Goal: Task Accomplishment & Management: Complete application form

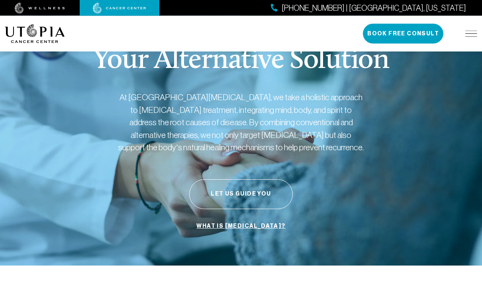
scroll to position [71, 0]
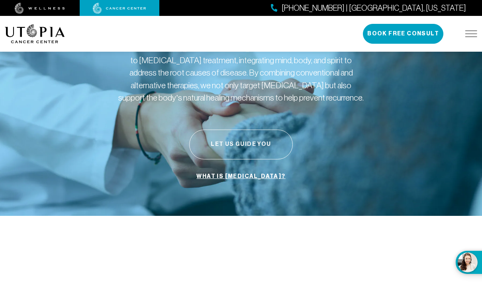
click at [241, 137] on button "Let Us Guide You" at bounding box center [241, 145] width 104 height 30
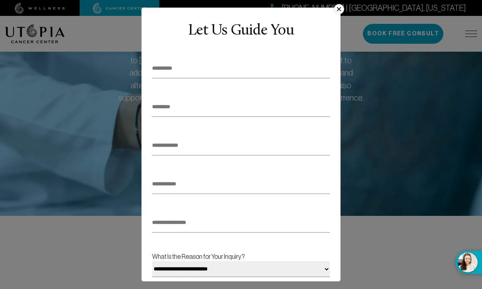
scroll to position [0, 0]
click at [237, 77] on input "text" at bounding box center [241, 69] width 178 height 20
type input "*****"
click at [219, 109] on input "text" at bounding box center [241, 108] width 178 height 20
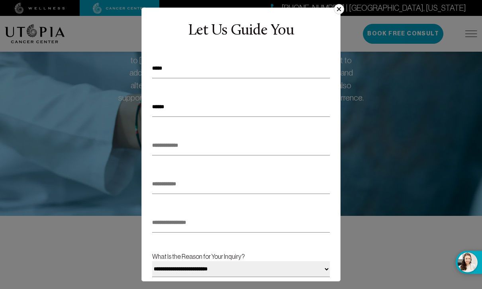
type input "******"
click at [222, 145] on input "email" at bounding box center [241, 146] width 178 height 20
type input "**********"
click at [200, 189] on input "tel" at bounding box center [241, 185] width 178 height 20
type input "**********"
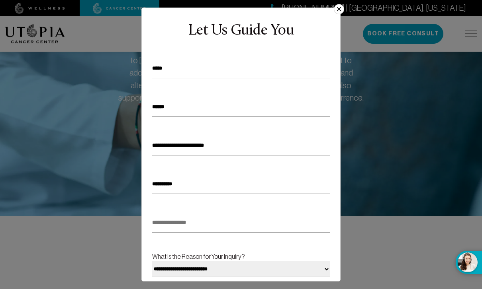
click at [212, 228] on input "text" at bounding box center [241, 223] width 178 height 20
type input "**********"
click at [323, 268] on select "**********" at bounding box center [241, 270] width 178 height 16
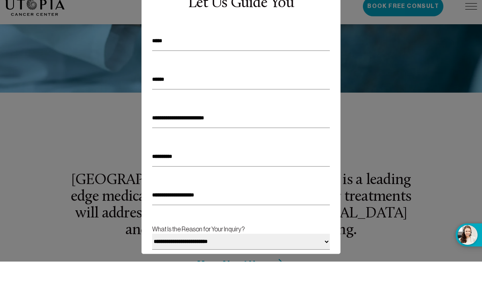
scroll to position [195, 0]
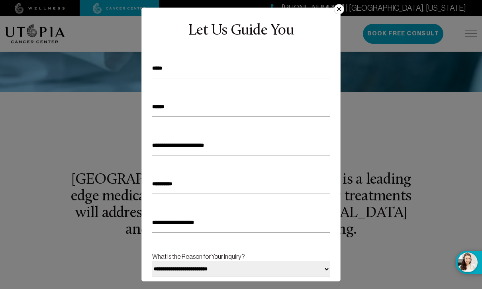
select select "**********"
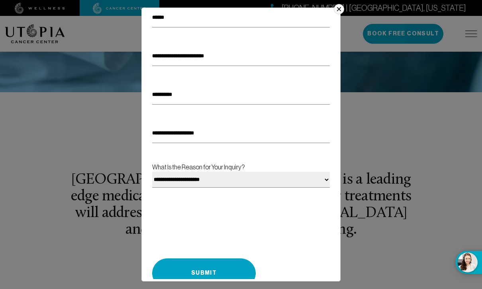
scroll to position [88, 0]
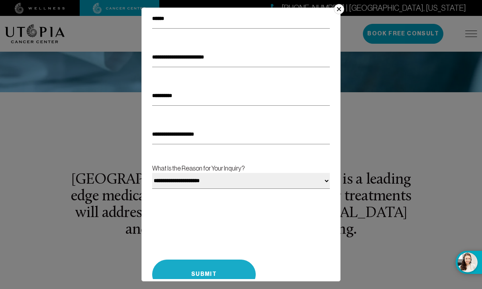
click at [198, 269] on button "Submit" at bounding box center [204, 275] width 104 height 30
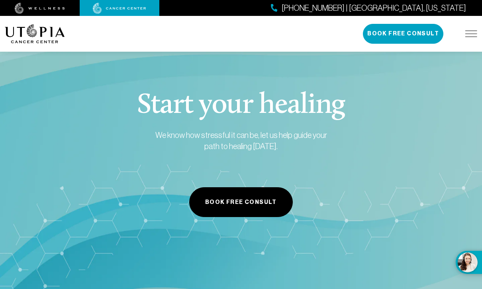
scroll to position [321, 0]
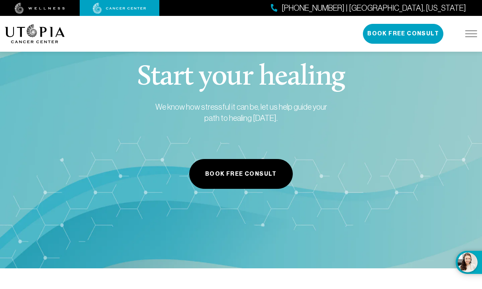
click at [473, 37] on img at bounding box center [471, 34] width 12 height 6
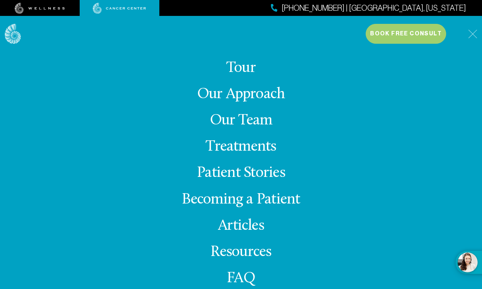
scroll to position [-5, 0]
click at [267, 102] on link "Our Approach" at bounding box center [241, 95] width 88 height 16
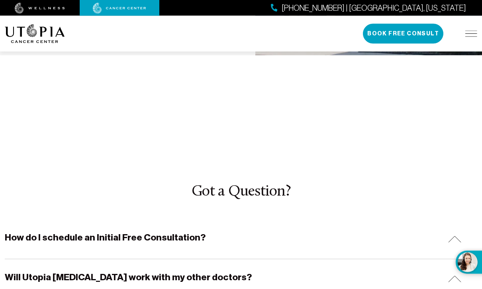
scroll to position [2348, 0]
click at [448, 260] on div "Will Utopia [MEDICAL_DATA] work with my other doctors?" at bounding box center [241, 279] width 472 height 39
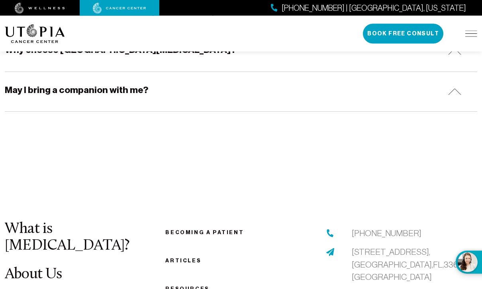
scroll to position [2648, 0]
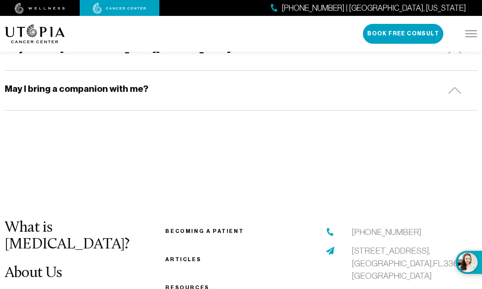
click at [45, 266] on link "About Us" at bounding box center [33, 274] width 57 height 16
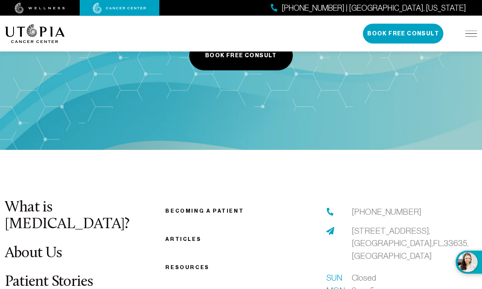
scroll to position [3994, 0]
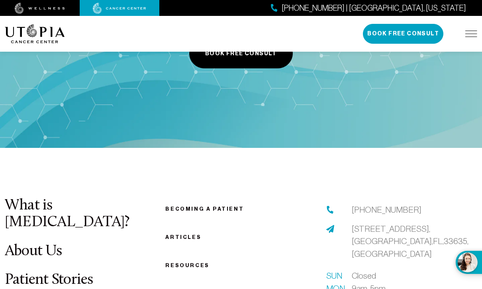
click at [182, 235] on link "Articles" at bounding box center [183, 238] width 36 height 6
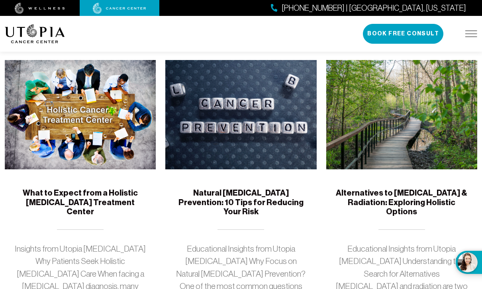
scroll to position [145, 0]
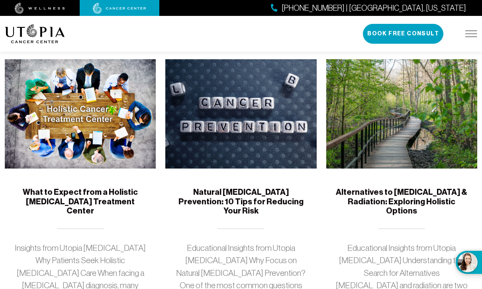
click at [435, 205] on h5 "Alternatives to [MEDICAL_DATA] & Radiation: Exploring Holistic Options" at bounding box center [402, 202] width 132 height 28
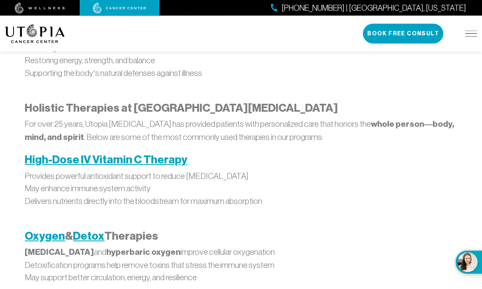
scroll to position [775, 0]
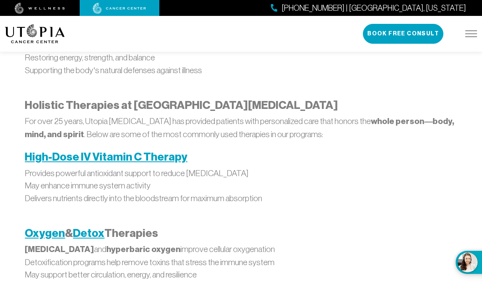
click at [158, 151] on strong "High-Dose IV Vitamin C Therapy" at bounding box center [106, 157] width 162 height 13
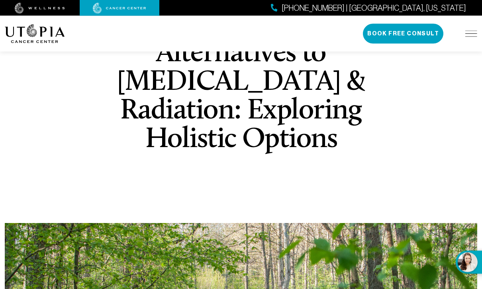
scroll to position [0, 0]
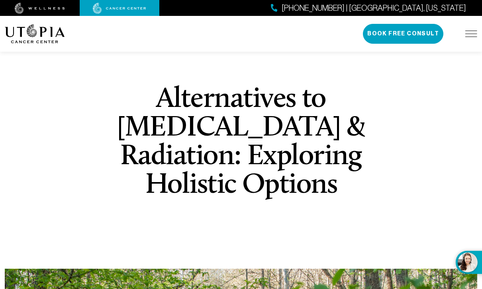
click at [468, 37] on img at bounding box center [471, 34] width 12 height 6
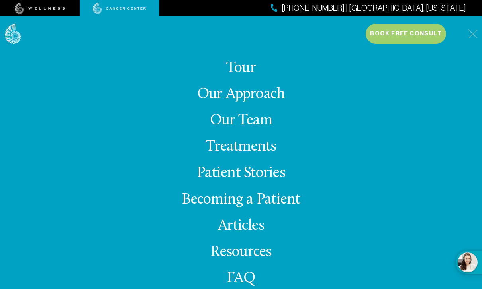
click at [260, 155] on link "Treatments" at bounding box center [240, 147] width 70 height 16
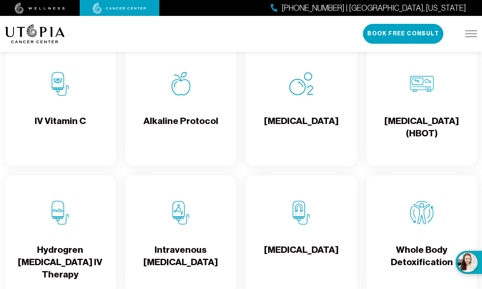
scroll to position [847, 0]
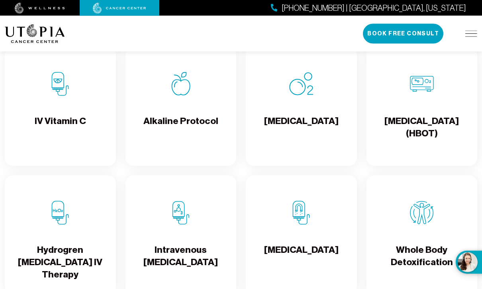
click at [301, 114] on div "[MEDICAL_DATA]" at bounding box center [301, 106] width 111 height 119
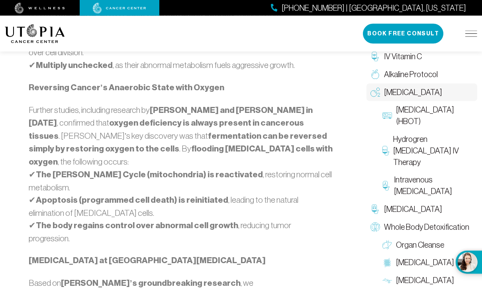
scroll to position [612, 0]
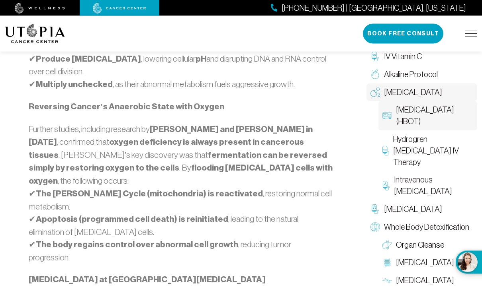
click at [416, 118] on span "[MEDICAL_DATA] (HBOT)" at bounding box center [435, 115] width 78 height 23
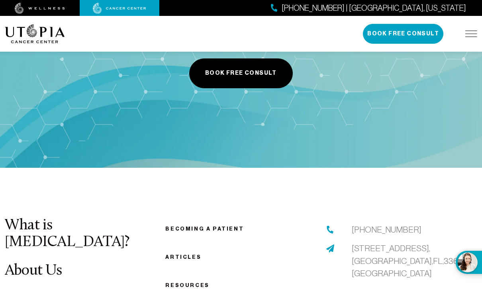
scroll to position [1657, 0]
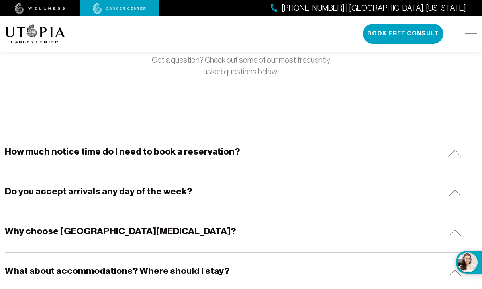
scroll to position [89, 0]
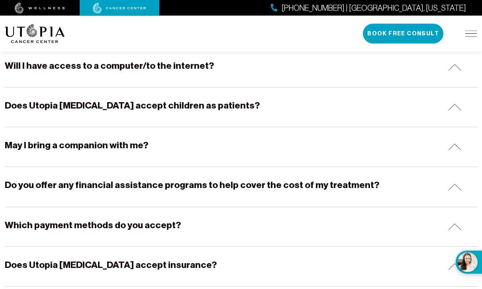
click at [247, 194] on div "Do you offer any financial assistance programs to help cover the cost of my tre…" at bounding box center [241, 187] width 472 height 39
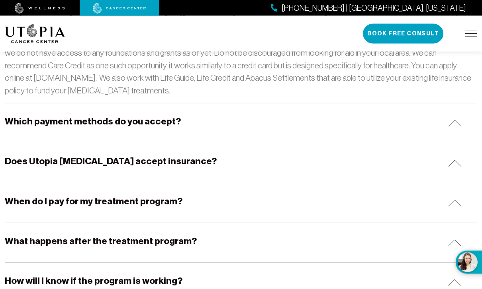
scroll to position [497, 0]
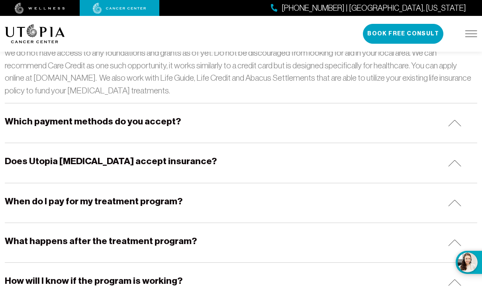
click at [291, 167] on div "Does Utopia [MEDICAL_DATA] accept insurance?" at bounding box center [241, 162] width 472 height 39
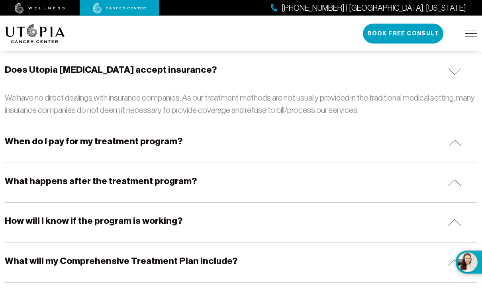
scroll to position [589, 0]
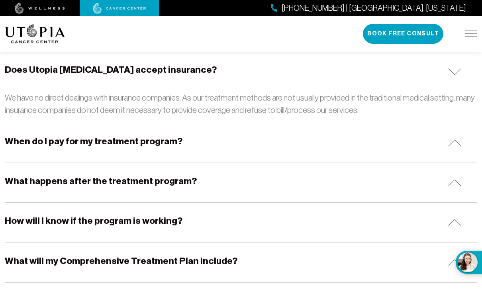
click at [305, 155] on div "When do I pay for my treatment program?" at bounding box center [241, 142] width 472 height 39
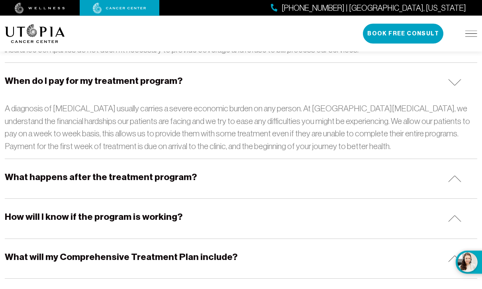
scroll to position [649, 0]
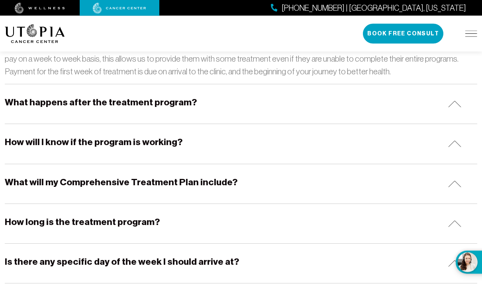
click at [312, 156] on div "How will I know if the program is working?" at bounding box center [241, 144] width 472 height 39
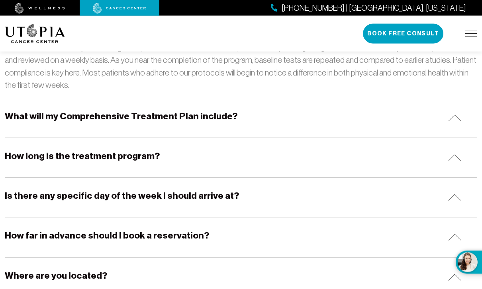
scroll to position [847, 0]
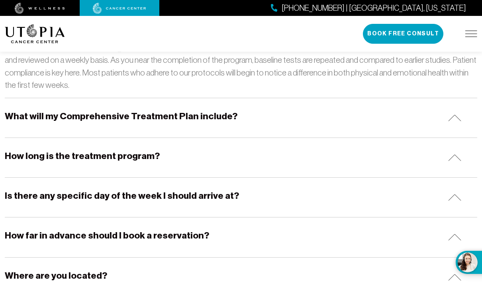
click at [324, 121] on div "What will my Comprehensive Treatment Plan include?" at bounding box center [241, 117] width 472 height 39
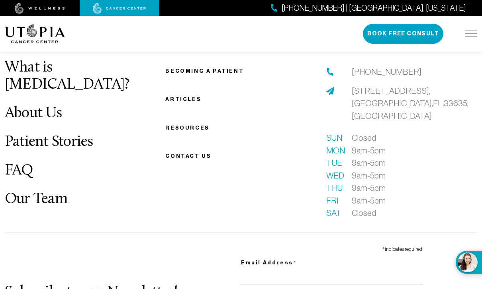
scroll to position [1338, 0]
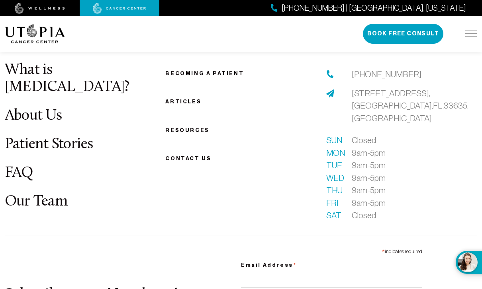
click at [445, 0] on div "[PHONE_NUMBER] | [GEOGRAPHIC_DATA], [US_STATE]" at bounding box center [241, 8] width 482 height 16
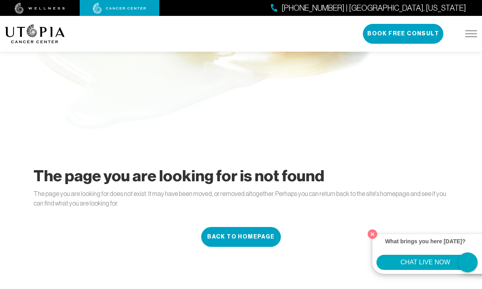
scroll to position [326, 0]
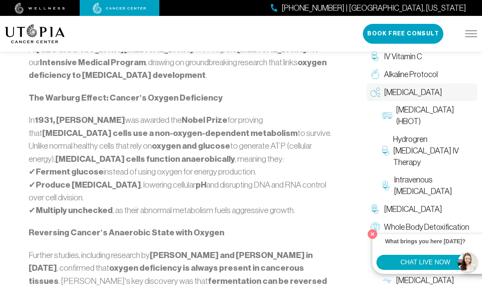
scroll to position [487, 0]
click at [420, 76] on span "Alkaline Protocol" at bounding box center [411, 75] width 54 height 12
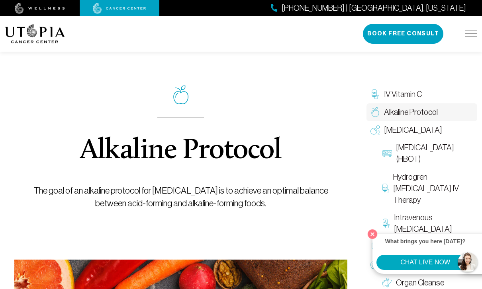
click at [391, 0] on div "[PHONE_NUMBER] | [GEOGRAPHIC_DATA], [US_STATE]" at bounding box center [241, 8] width 482 height 16
click at [407, 98] on span "IV Vitamin C" at bounding box center [403, 95] width 38 height 12
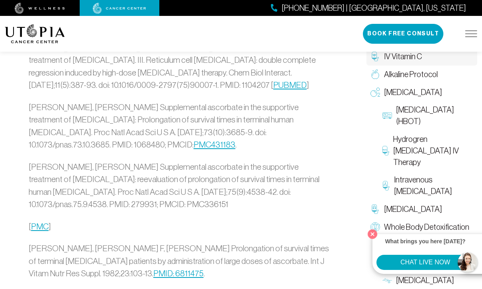
scroll to position [2128, 0]
